Goal: Task Accomplishment & Management: Use online tool/utility

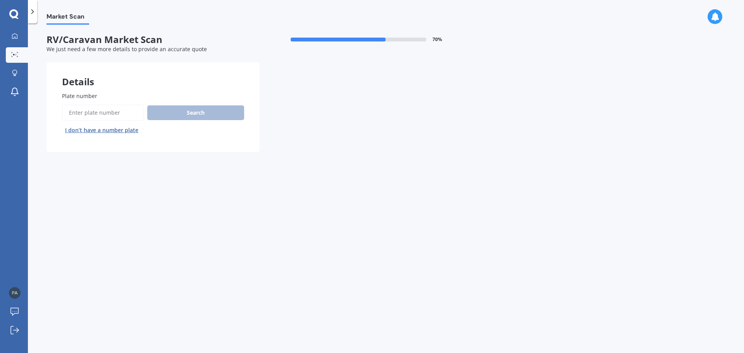
click at [99, 114] on input "Plate number" at bounding box center [103, 113] width 82 height 16
click at [16, 33] on icon at bounding box center [15, 36] width 6 height 6
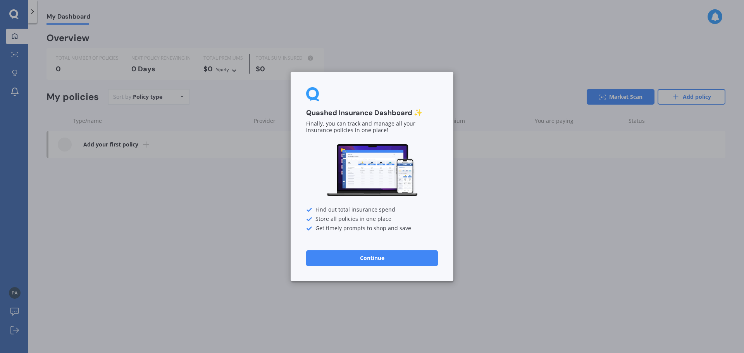
click at [394, 262] on button "Continue" at bounding box center [372, 258] width 132 height 16
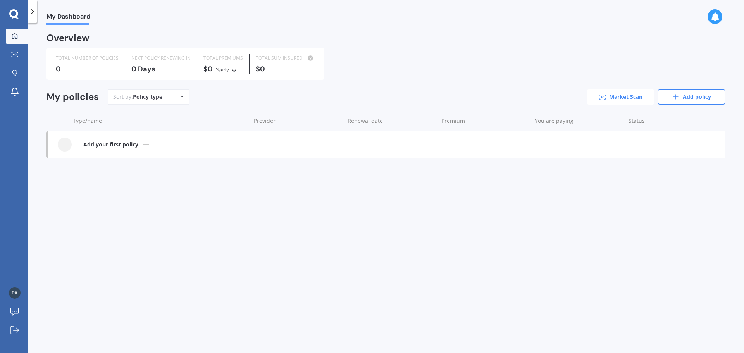
click at [615, 97] on link "Market Scan" at bounding box center [621, 97] width 68 height 16
